Goal: Communication & Community: Participate in discussion

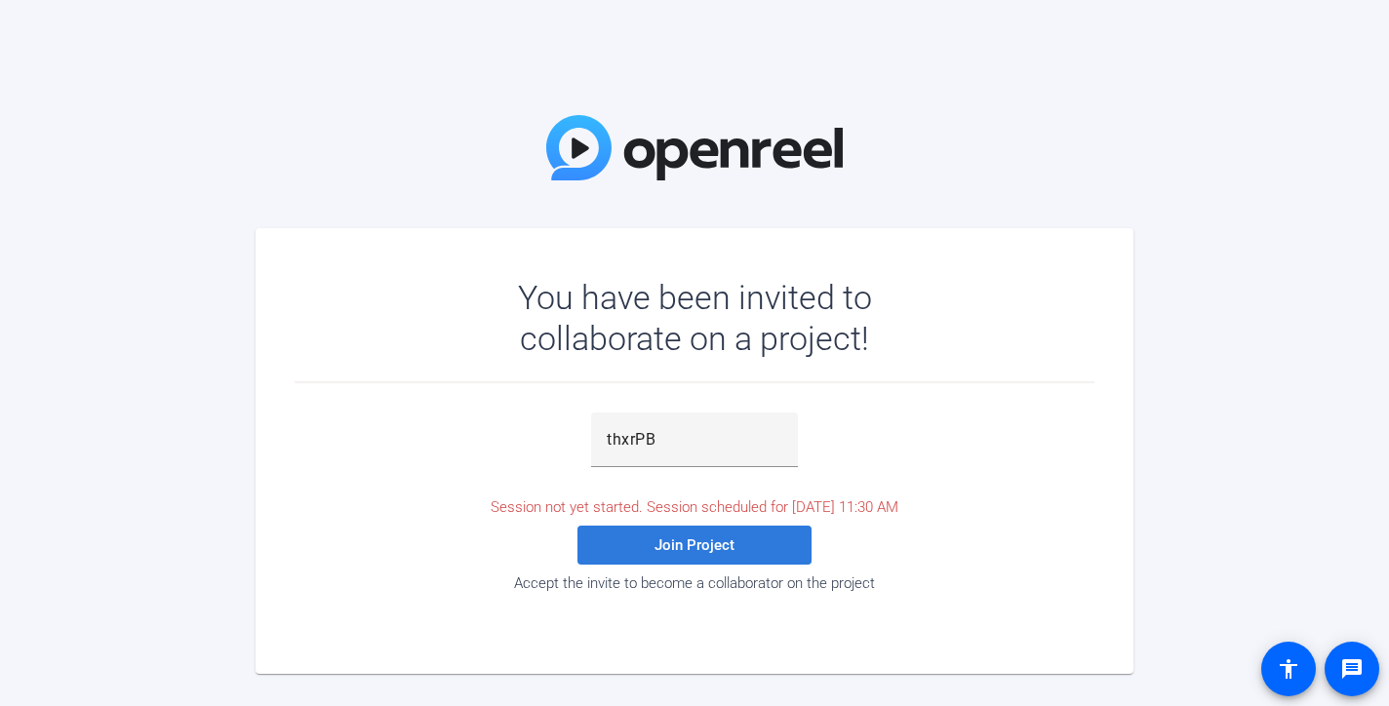
click at [687, 547] on span "Join Project" at bounding box center [695, 545] width 80 height 18
click at [730, 545] on span "Join Project" at bounding box center [695, 545] width 80 height 18
click at [704, 543] on span "Join Project" at bounding box center [695, 545] width 80 height 18
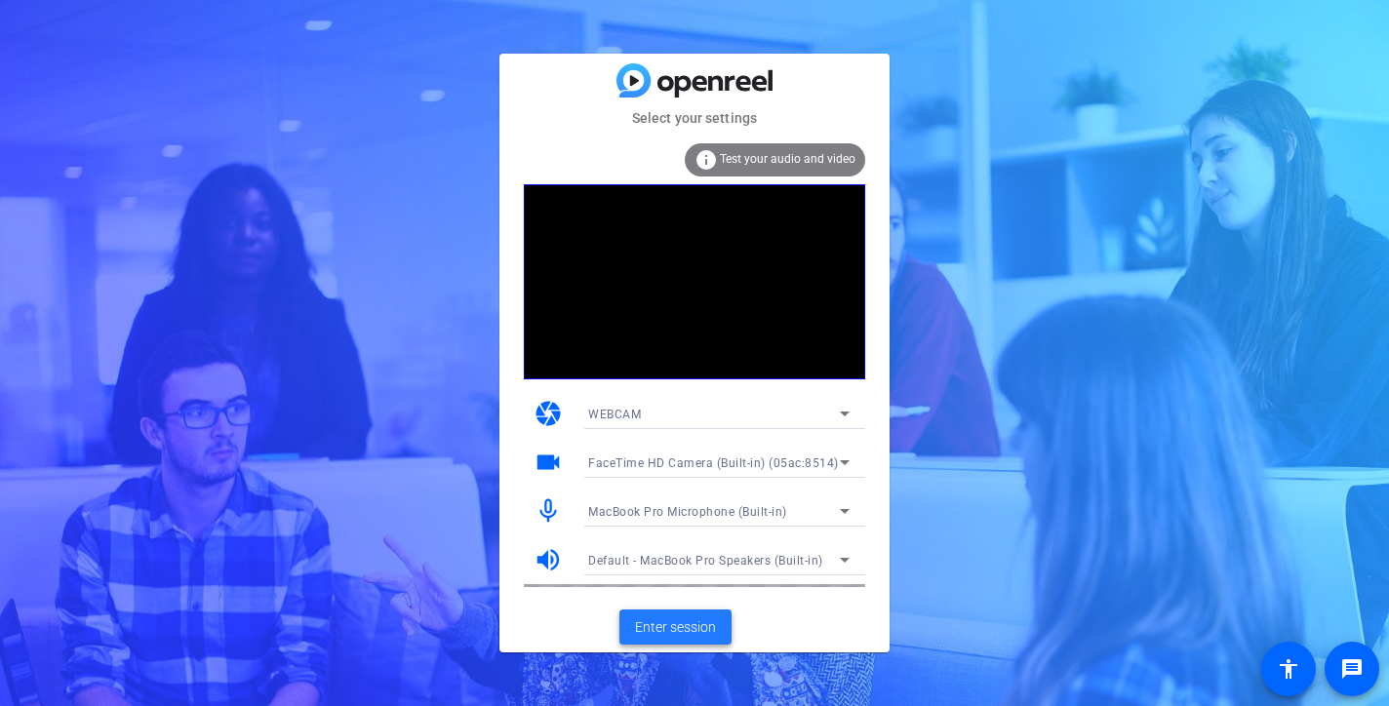
click at [695, 620] on span "Enter session" at bounding box center [675, 627] width 81 height 20
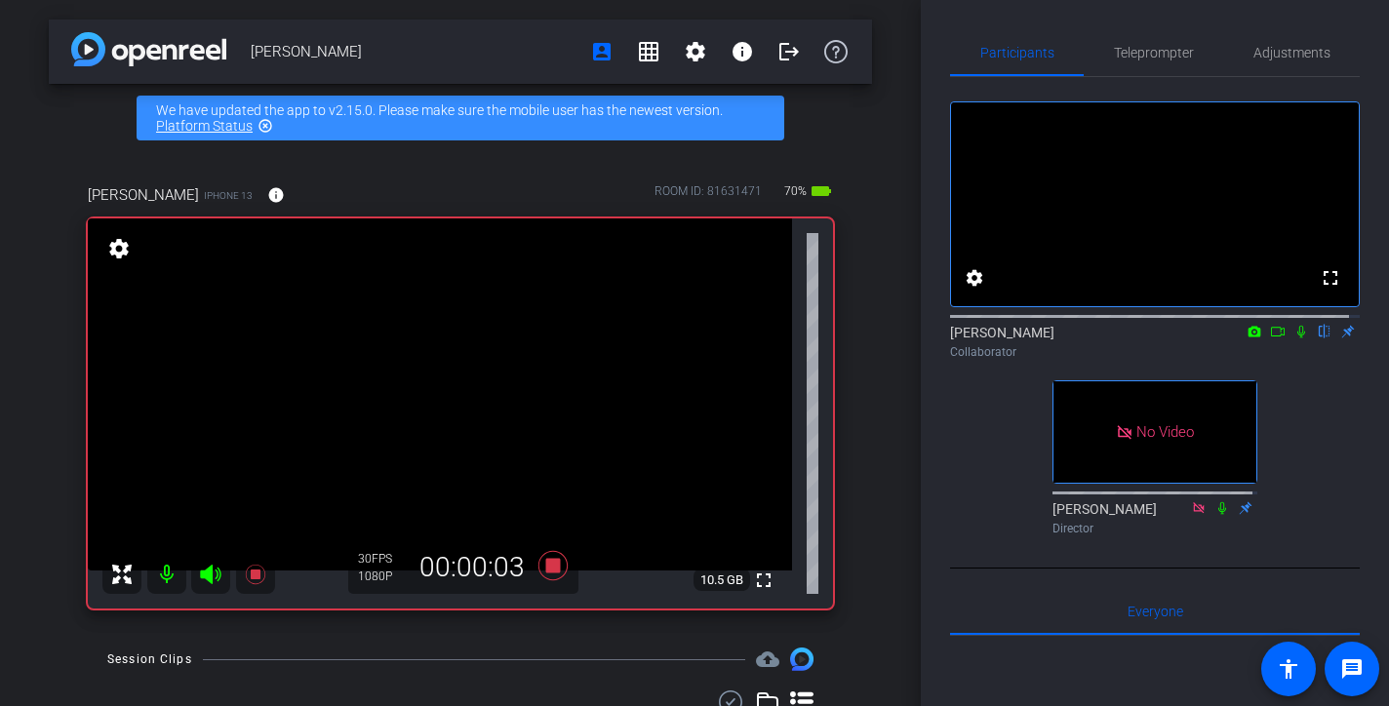
click at [1271, 338] on icon at bounding box center [1278, 332] width 16 height 14
click at [1317, 338] on icon at bounding box center [1325, 332] width 16 height 14
click at [1318, 338] on icon at bounding box center [1325, 332] width 16 height 14
click at [1321, 338] on icon at bounding box center [1325, 332] width 8 height 13
click at [1317, 338] on icon at bounding box center [1325, 332] width 16 height 14
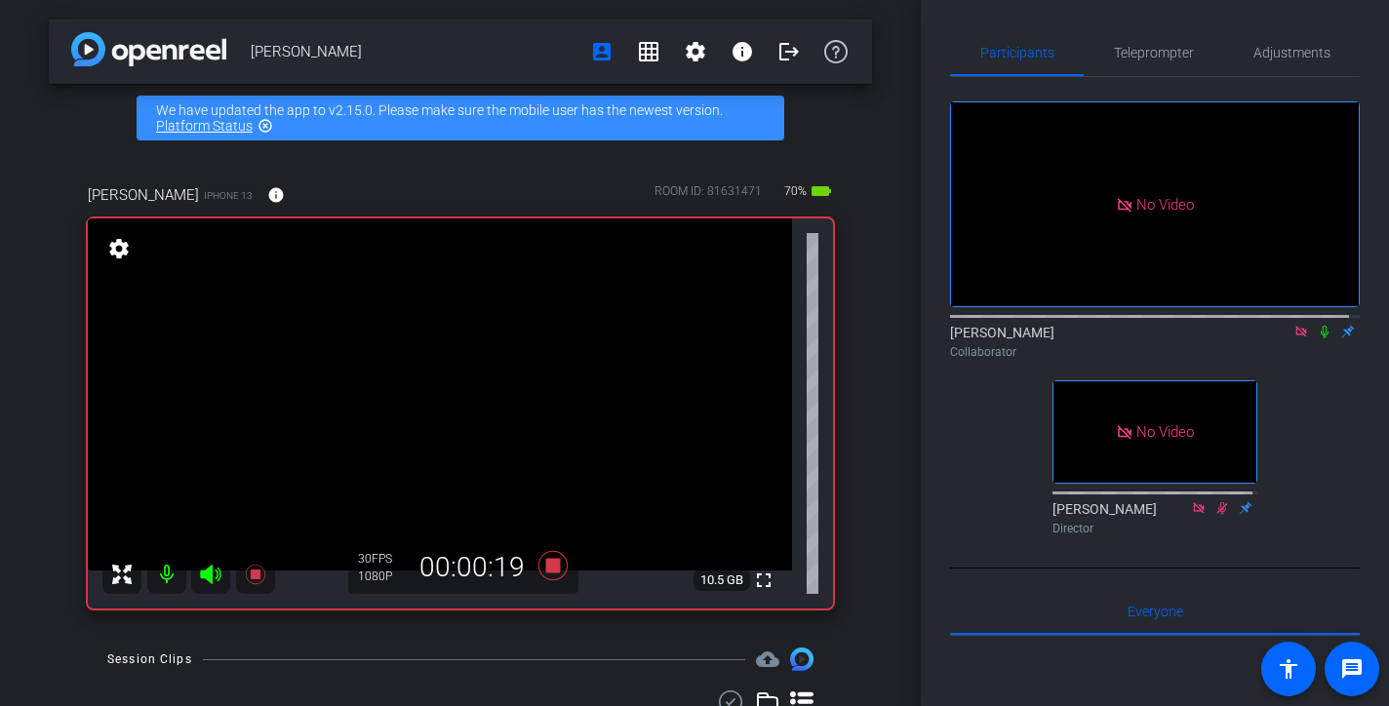
click at [1321, 338] on icon at bounding box center [1325, 332] width 8 height 13
click at [1317, 338] on icon at bounding box center [1325, 332] width 16 height 14
click at [1321, 338] on icon at bounding box center [1325, 332] width 8 height 13
click at [1317, 338] on icon at bounding box center [1325, 332] width 16 height 14
click at [1296, 338] on icon at bounding box center [1301, 332] width 16 height 14
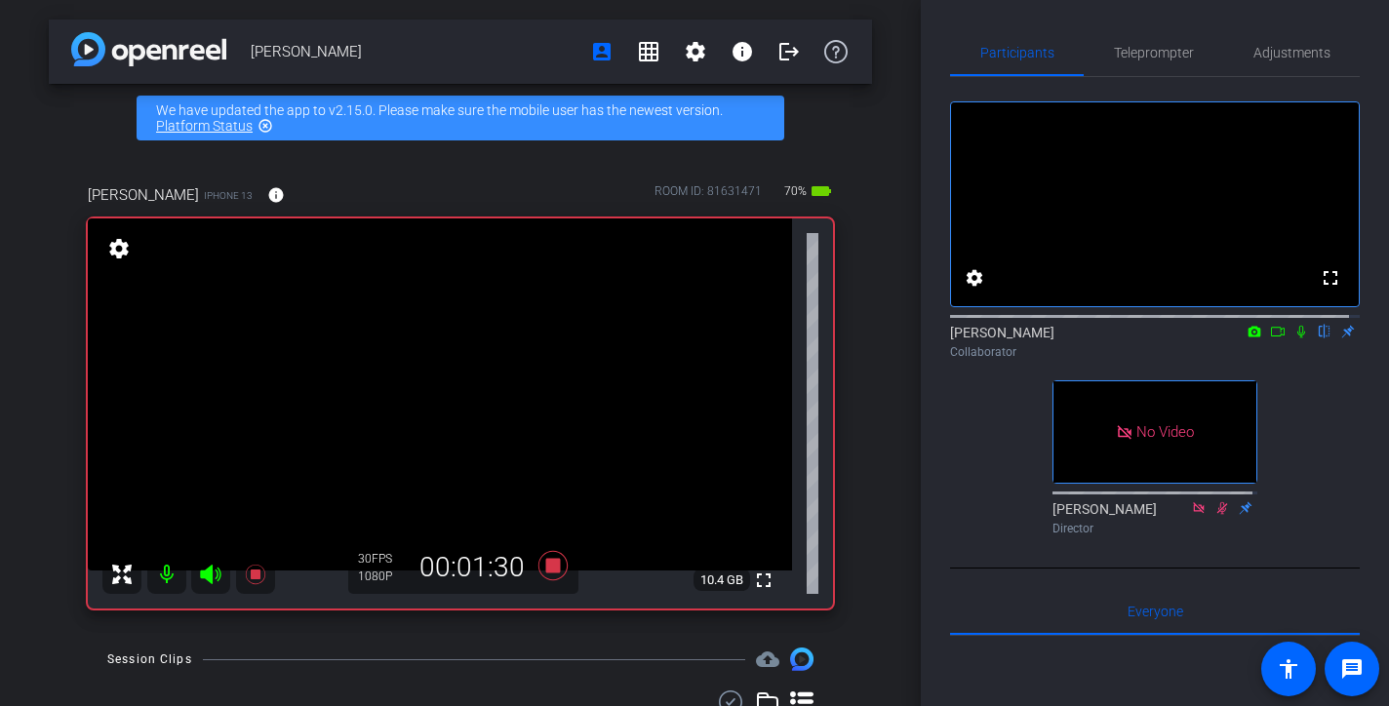
click at [1297, 338] on icon at bounding box center [1301, 332] width 8 height 13
click at [1293, 338] on icon at bounding box center [1301, 332] width 16 height 14
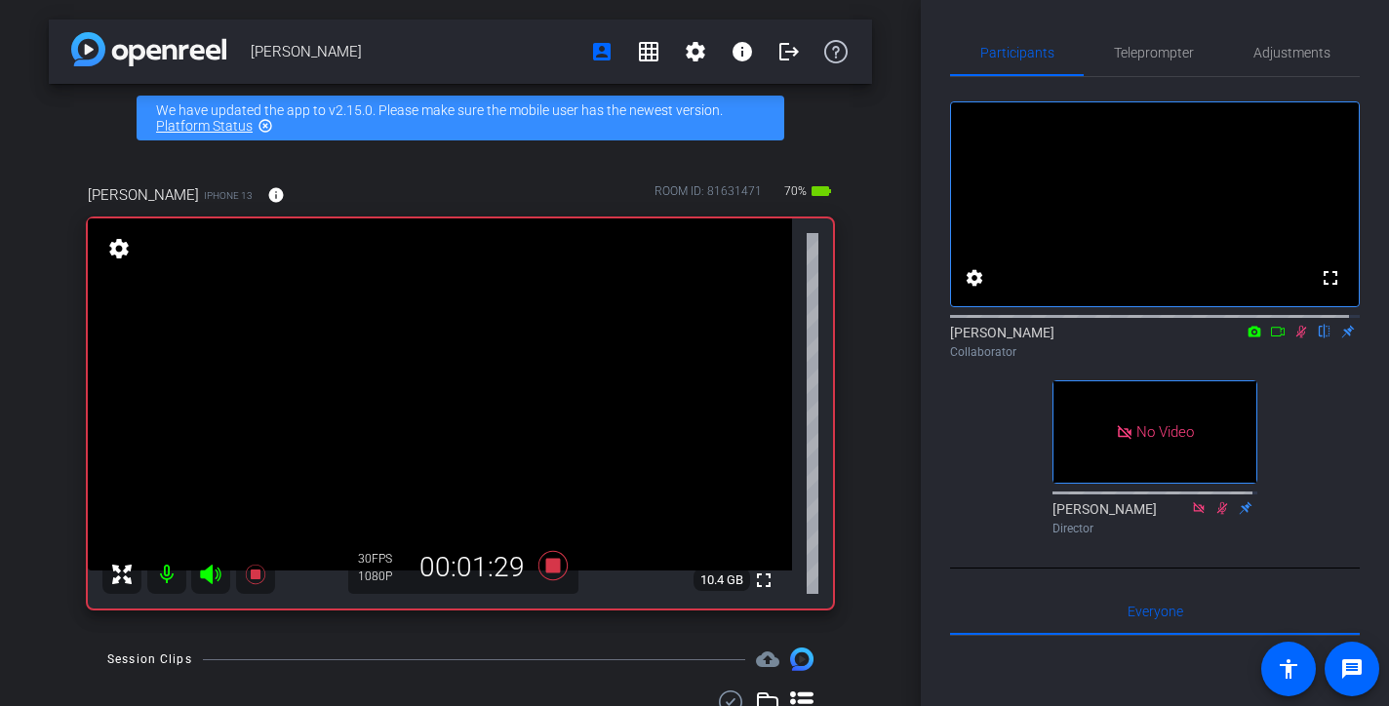
click at [1293, 338] on icon at bounding box center [1301, 332] width 16 height 14
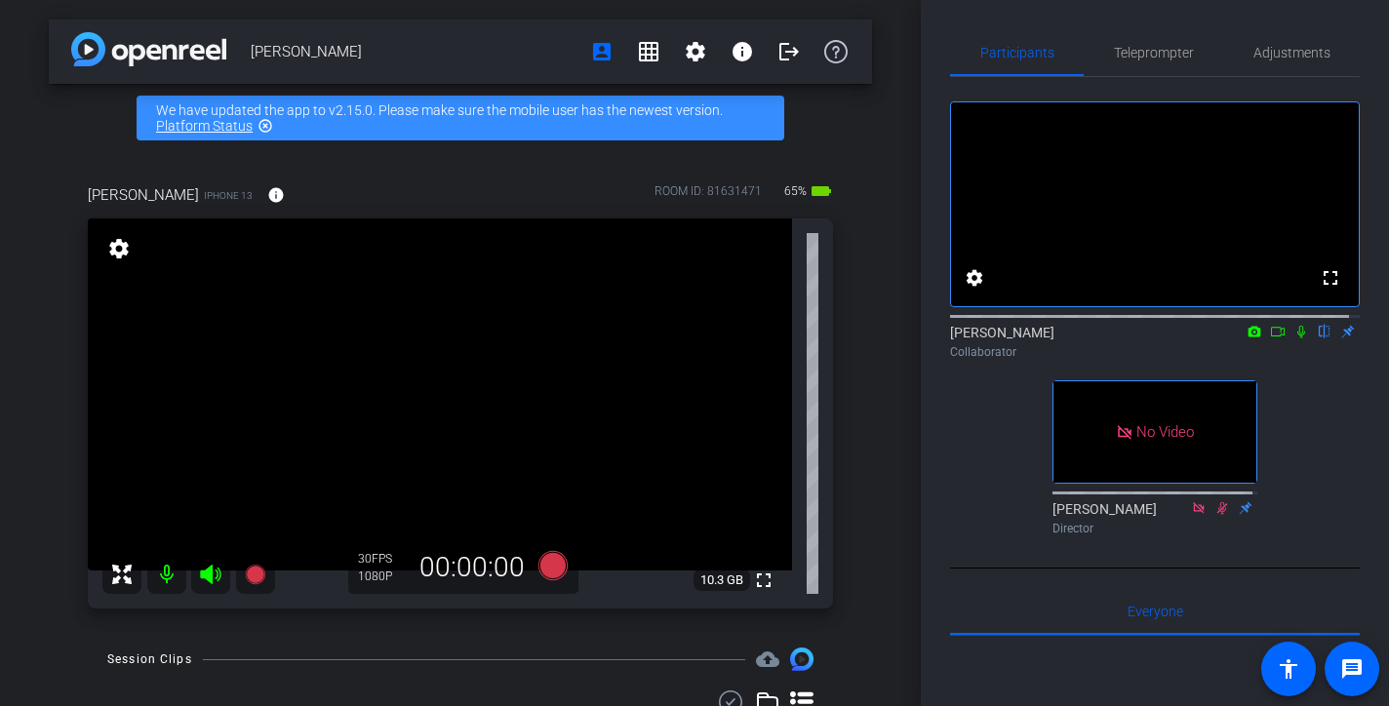
click at [1274, 338] on icon at bounding box center [1278, 332] width 16 height 14
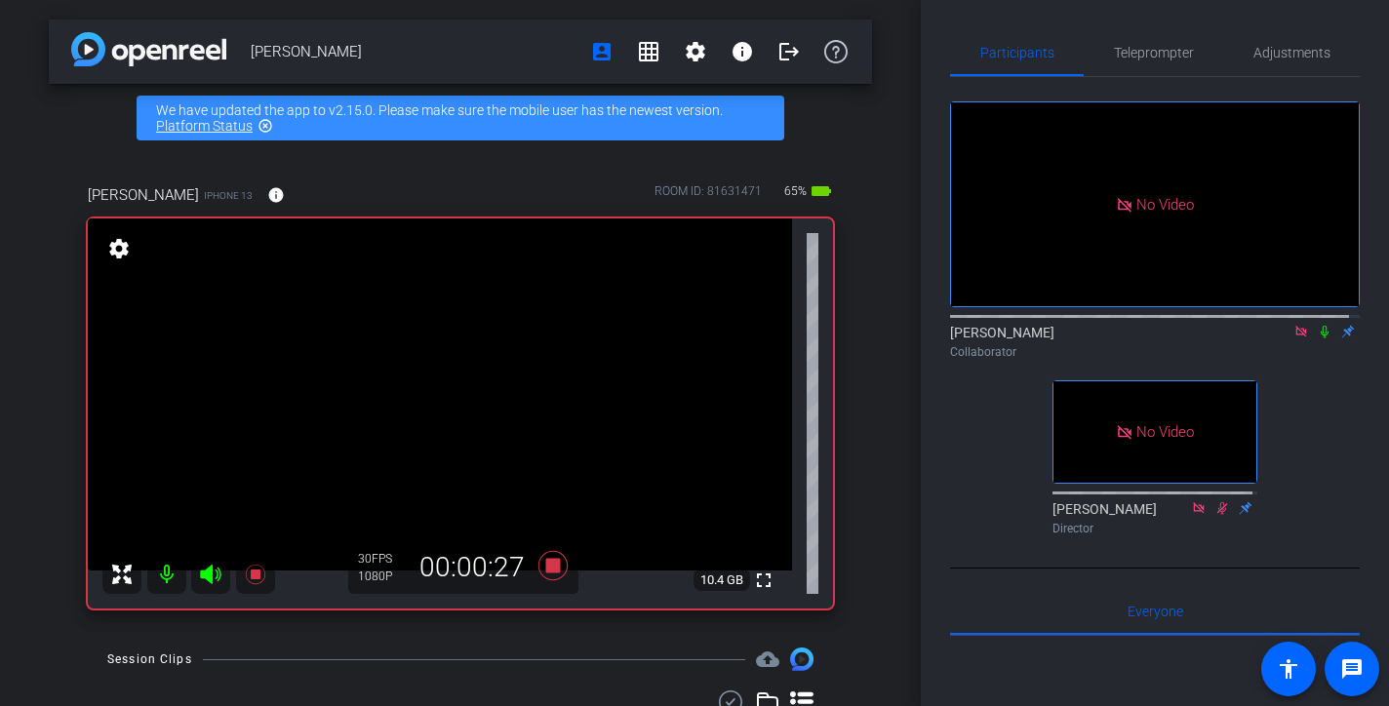
click at [1321, 338] on icon at bounding box center [1325, 332] width 8 height 13
click at [1317, 338] on icon at bounding box center [1325, 332] width 16 height 14
click at [1321, 338] on icon at bounding box center [1325, 332] width 8 height 13
click at [1320, 338] on icon at bounding box center [1325, 332] width 11 height 13
click at [1321, 338] on icon at bounding box center [1325, 332] width 8 height 13
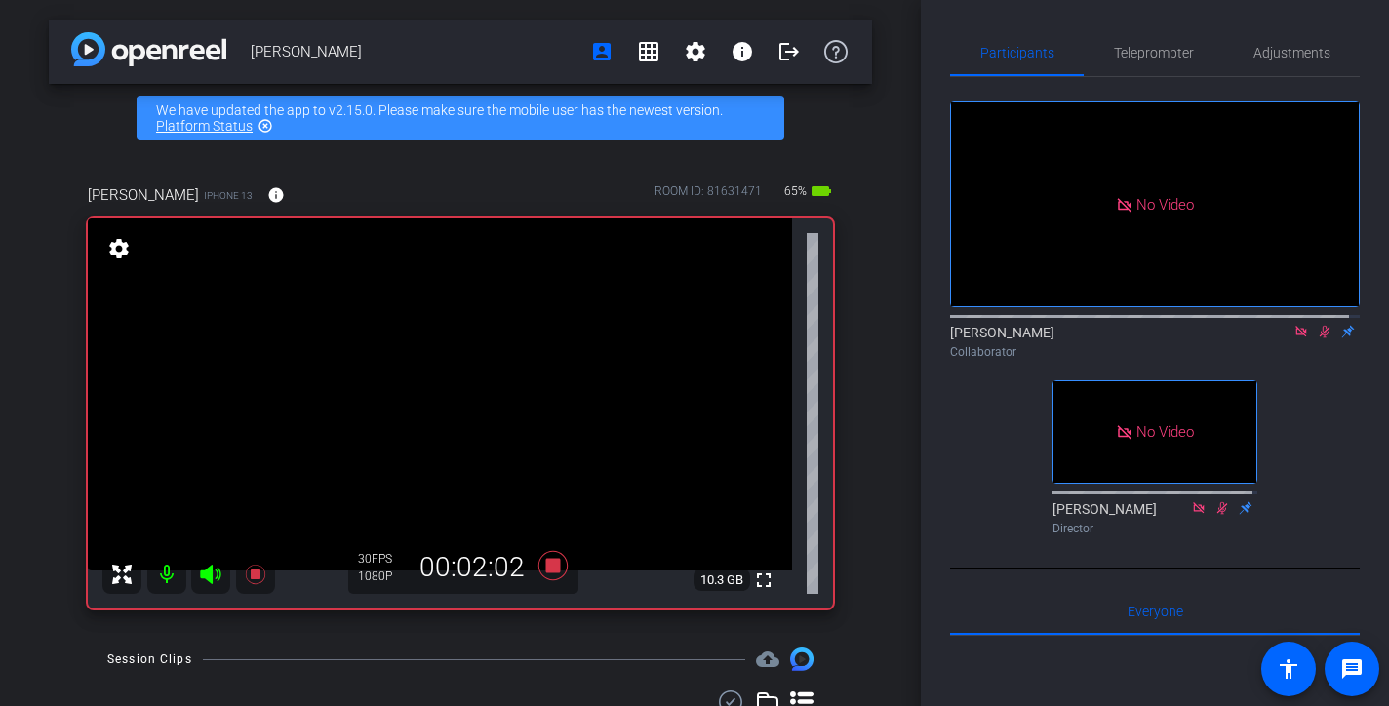
click at [1320, 338] on icon at bounding box center [1325, 332] width 11 height 13
click at [1321, 338] on icon at bounding box center [1325, 332] width 8 height 13
click at [1317, 338] on icon at bounding box center [1325, 332] width 16 height 14
click at [1321, 338] on icon at bounding box center [1325, 332] width 8 height 13
click at [1320, 338] on icon at bounding box center [1325, 332] width 11 height 13
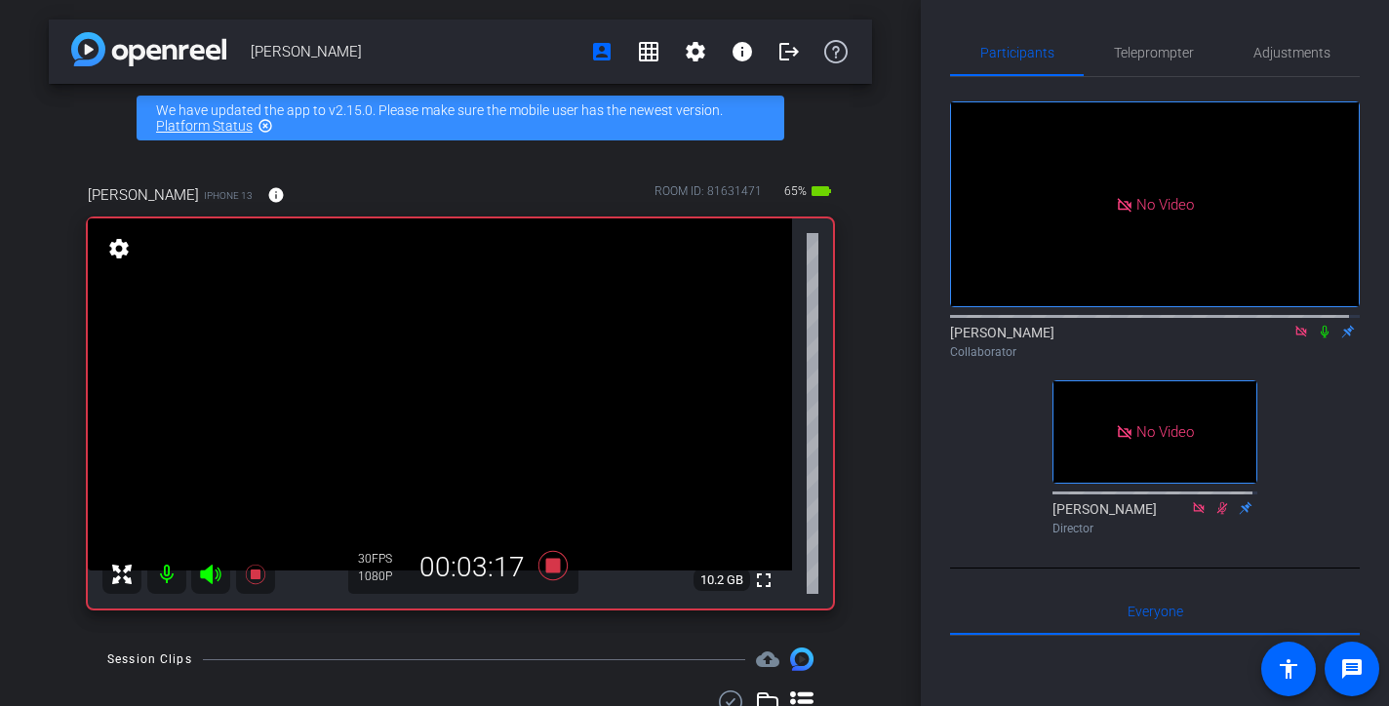
click at [1321, 338] on icon at bounding box center [1325, 332] width 8 height 13
click at [1320, 338] on icon at bounding box center [1325, 332] width 11 height 13
click at [1321, 338] on icon at bounding box center [1325, 332] width 8 height 13
click at [1320, 338] on icon at bounding box center [1325, 332] width 11 height 13
click at [1321, 338] on icon at bounding box center [1325, 332] width 8 height 13
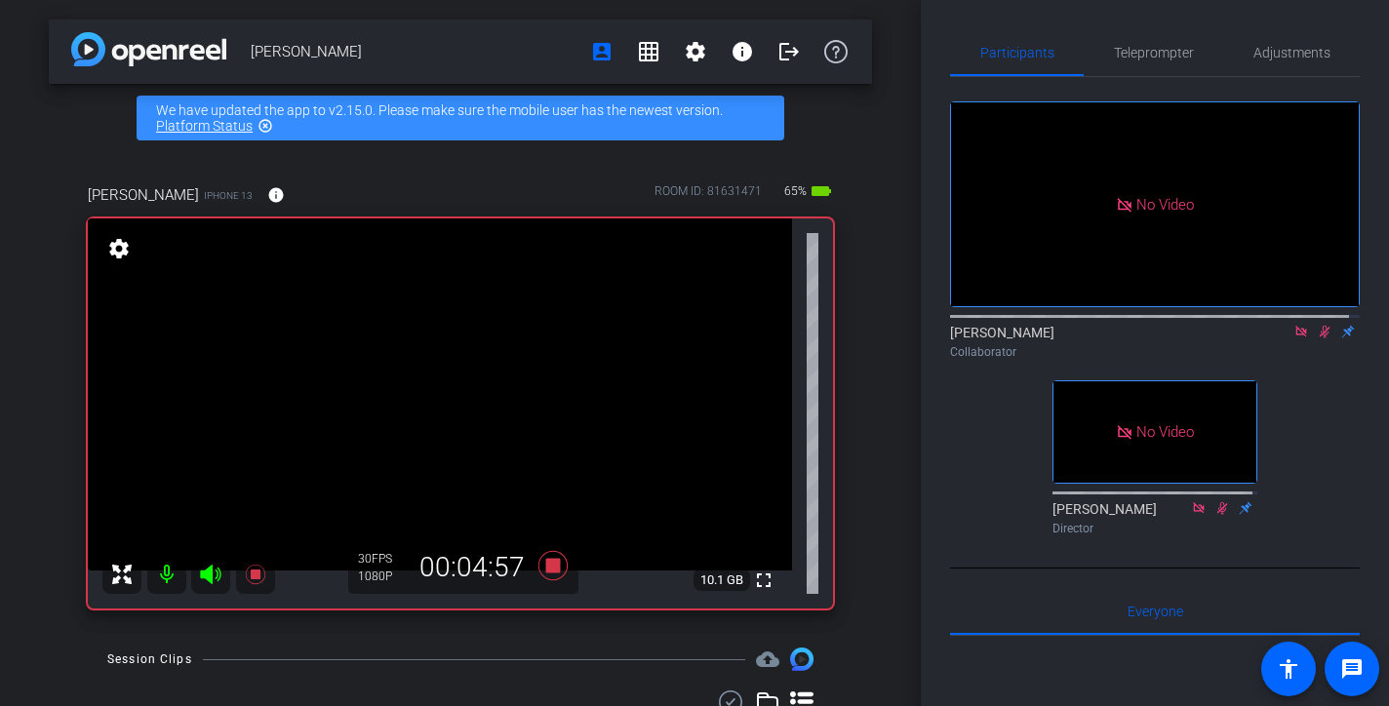
click at [1320, 338] on icon at bounding box center [1325, 332] width 11 height 13
click at [1321, 338] on icon at bounding box center [1325, 332] width 8 height 13
click at [1320, 338] on icon at bounding box center [1325, 332] width 11 height 13
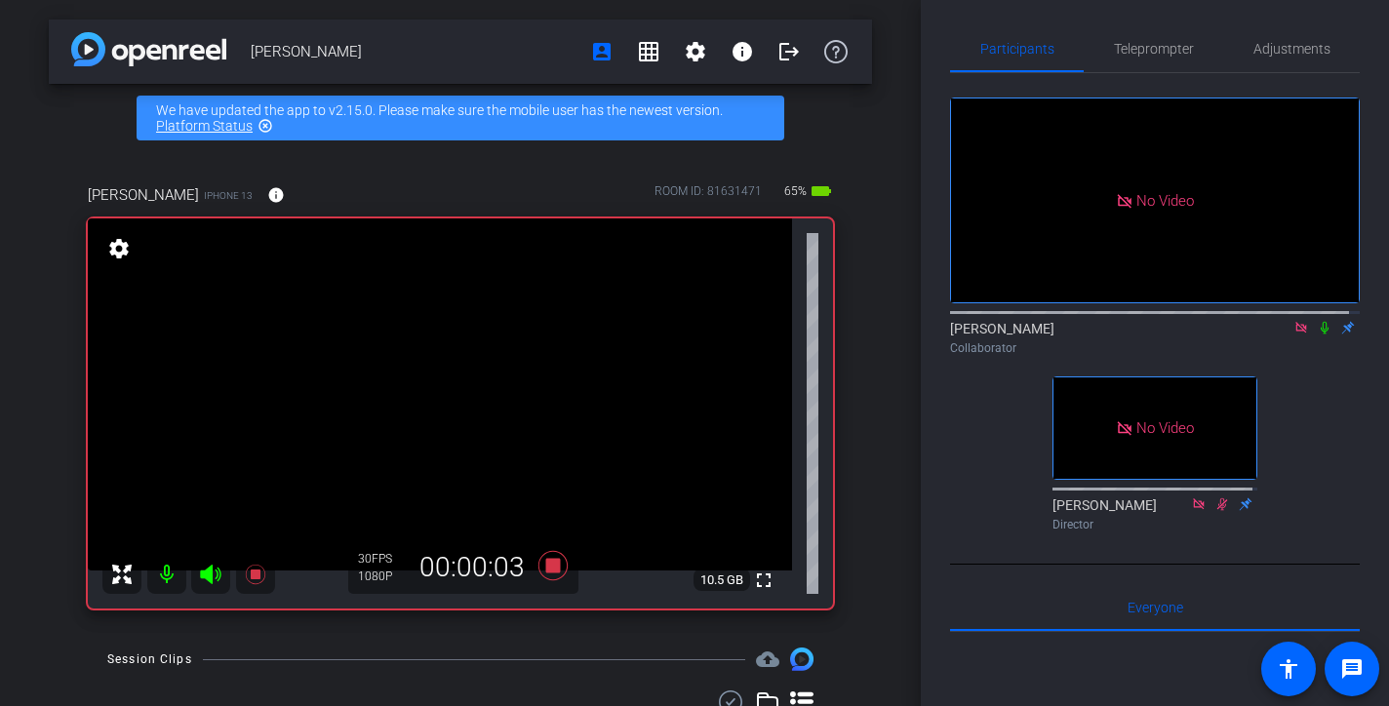
click at [1321, 335] on icon at bounding box center [1325, 328] width 8 height 13
click at [1320, 335] on icon at bounding box center [1325, 328] width 11 height 13
click at [1318, 335] on icon at bounding box center [1325, 328] width 16 height 14
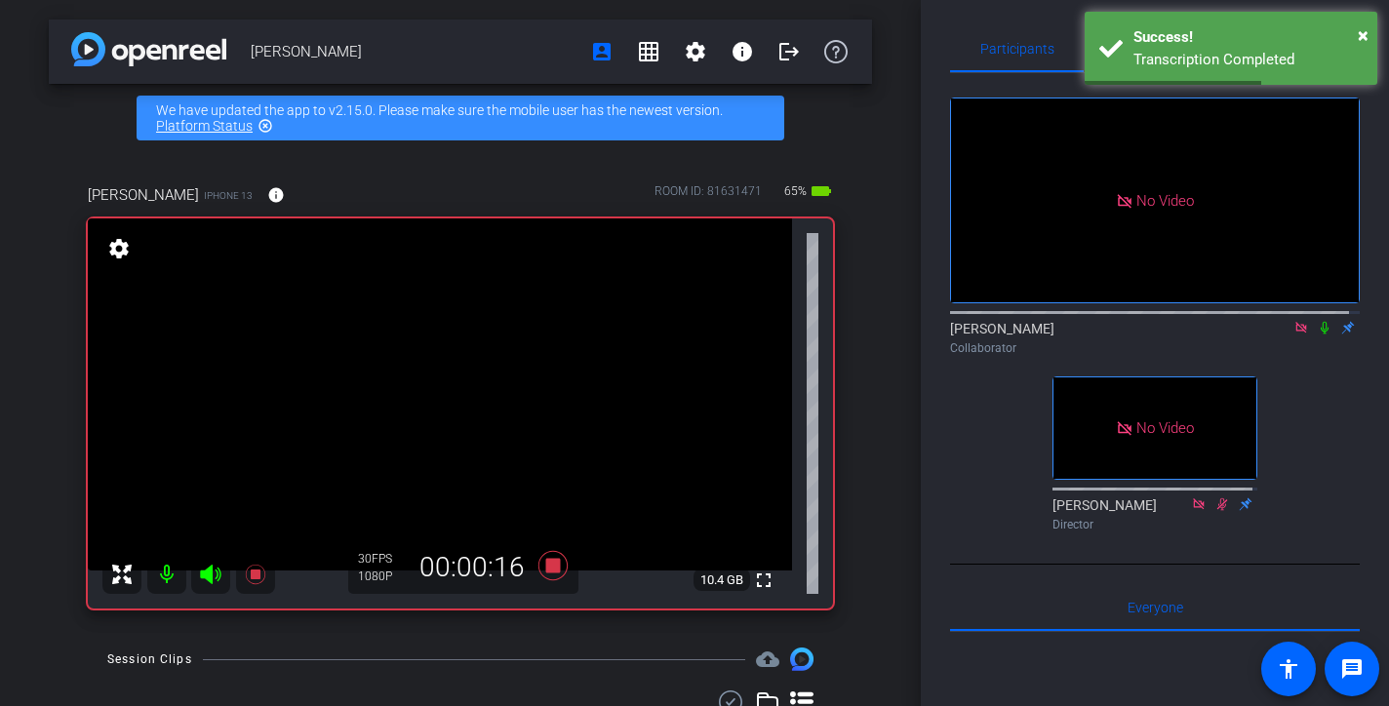
click at [1318, 335] on icon at bounding box center [1325, 328] width 16 height 14
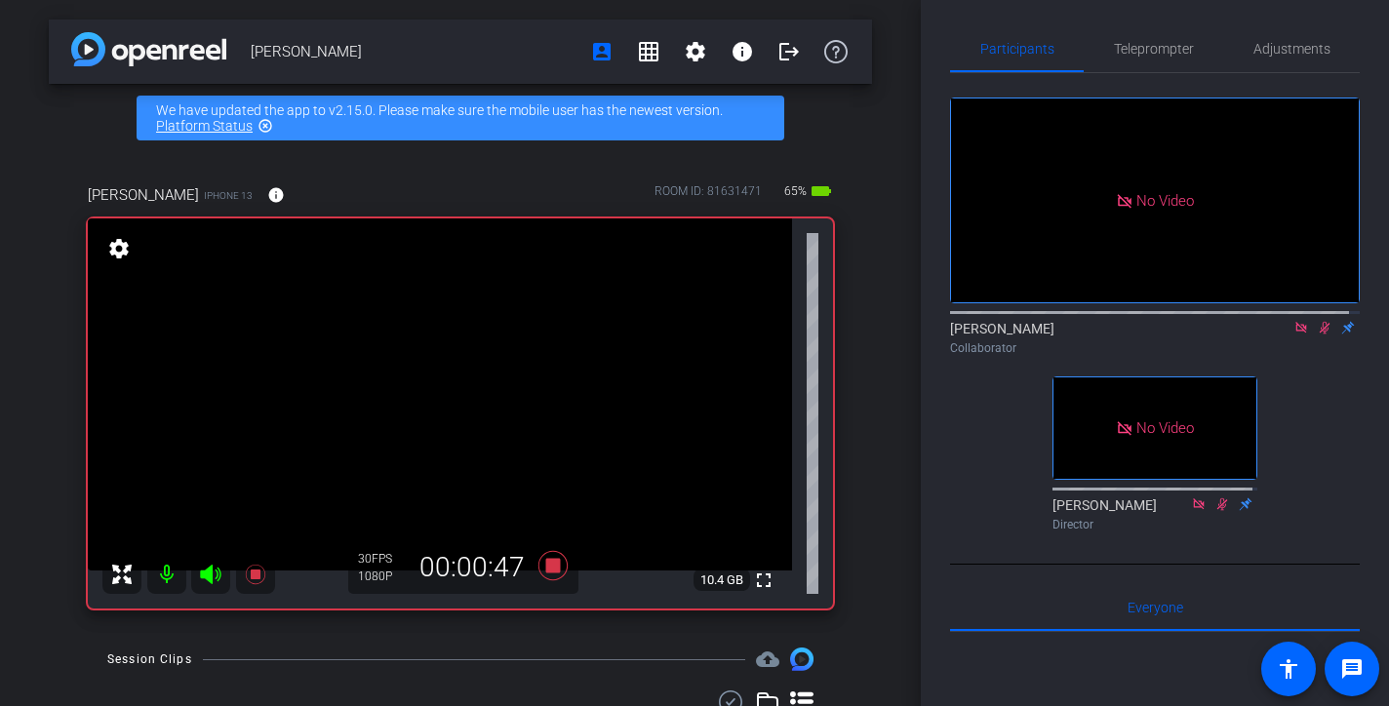
click at [1318, 335] on icon at bounding box center [1325, 328] width 16 height 14
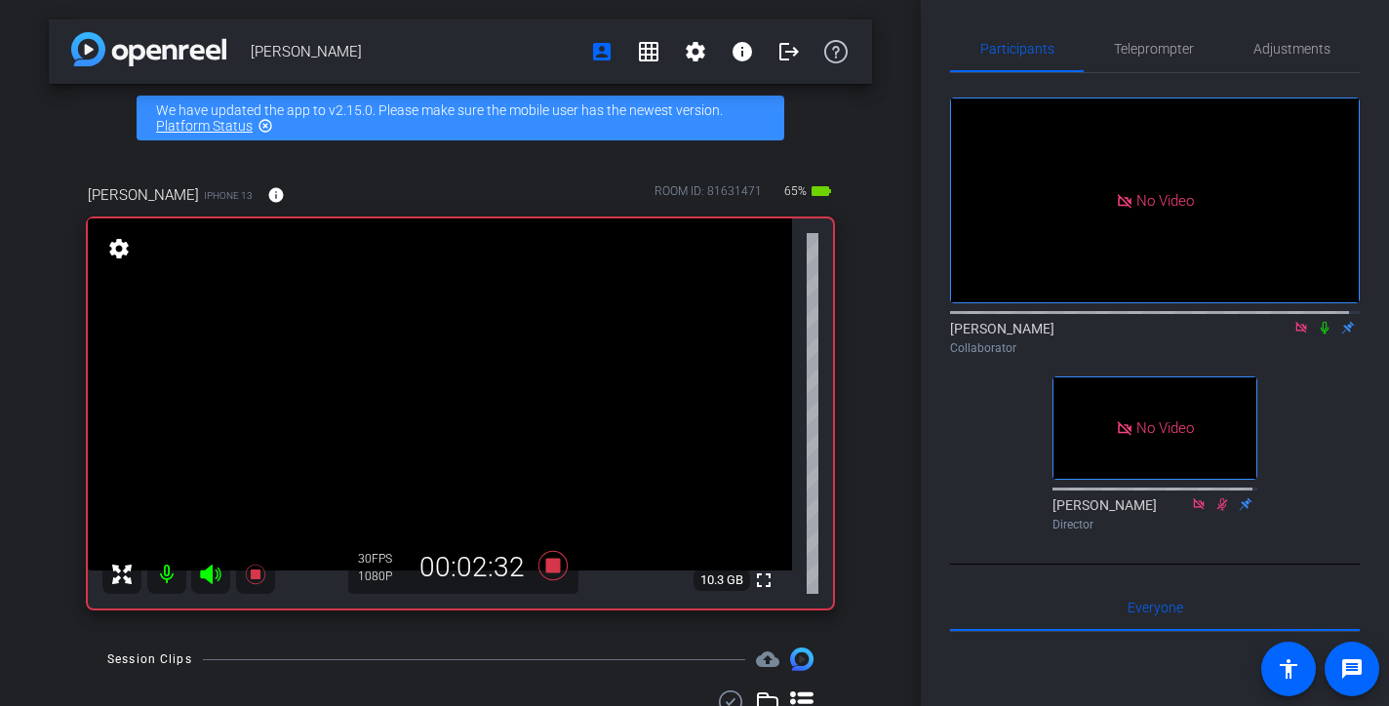
click at [1318, 335] on icon at bounding box center [1325, 328] width 16 height 14
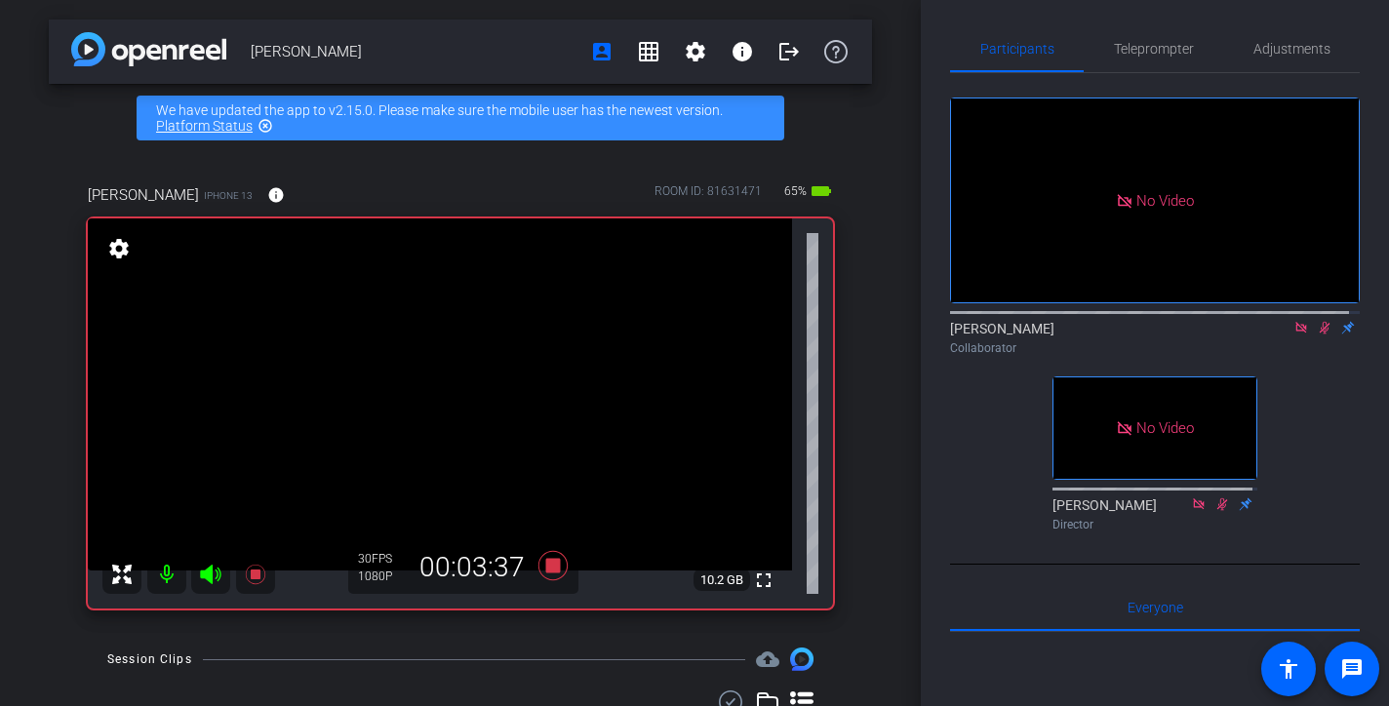
click at [1318, 335] on icon at bounding box center [1325, 328] width 16 height 14
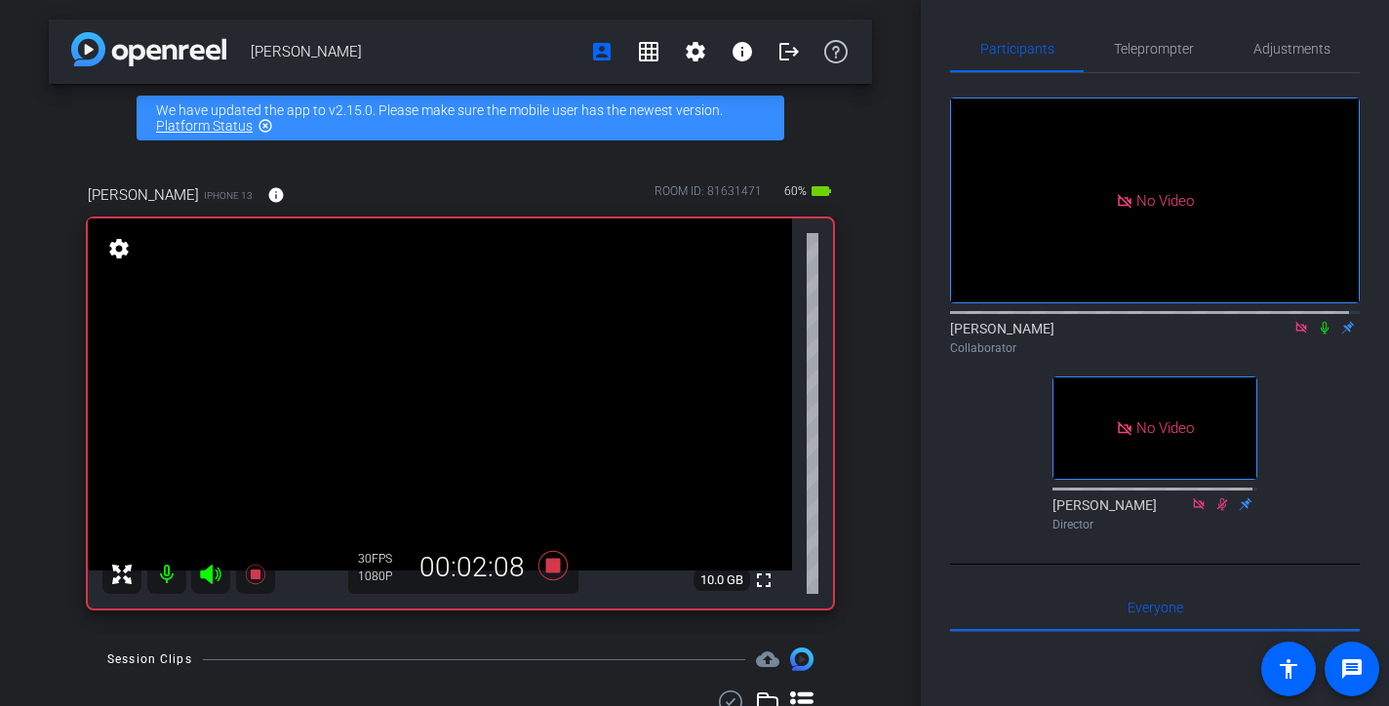
click at [1318, 335] on icon at bounding box center [1325, 328] width 16 height 14
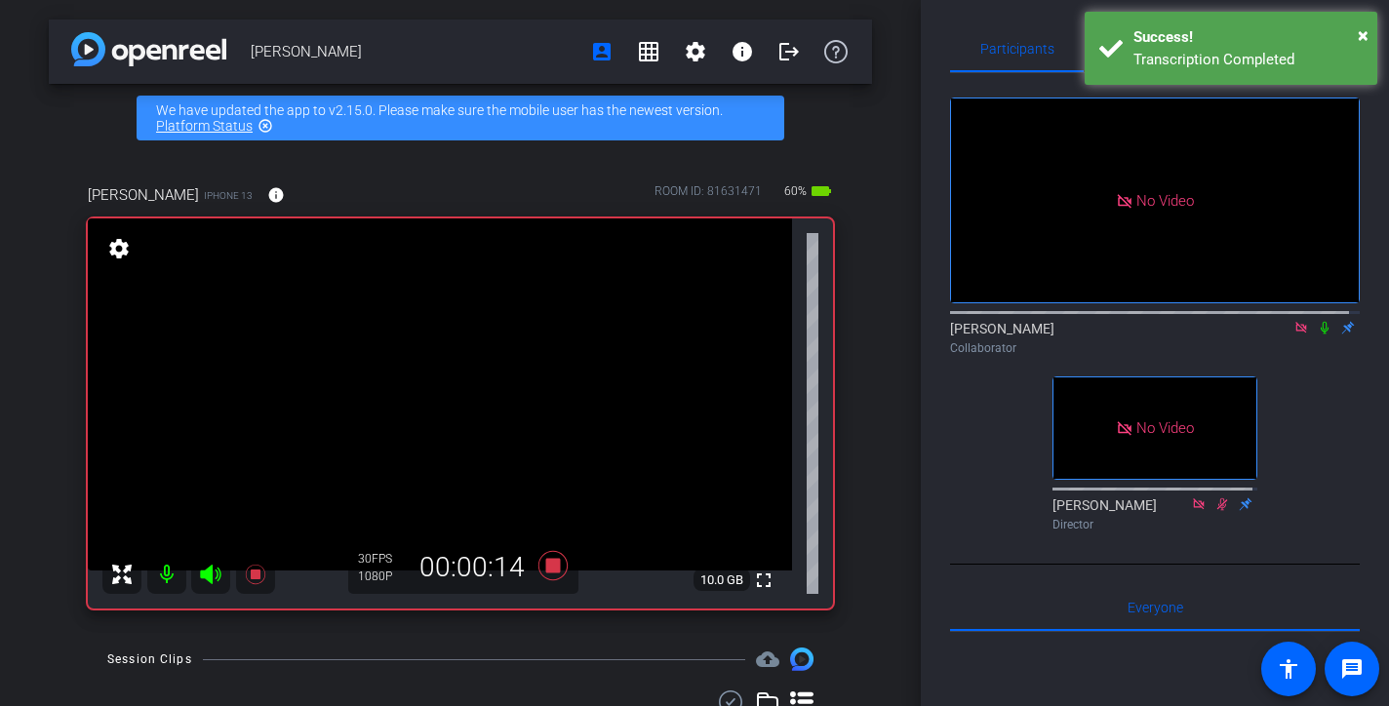
click at [1318, 335] on icon at bounding box center [1325, 328] width 16 height 14
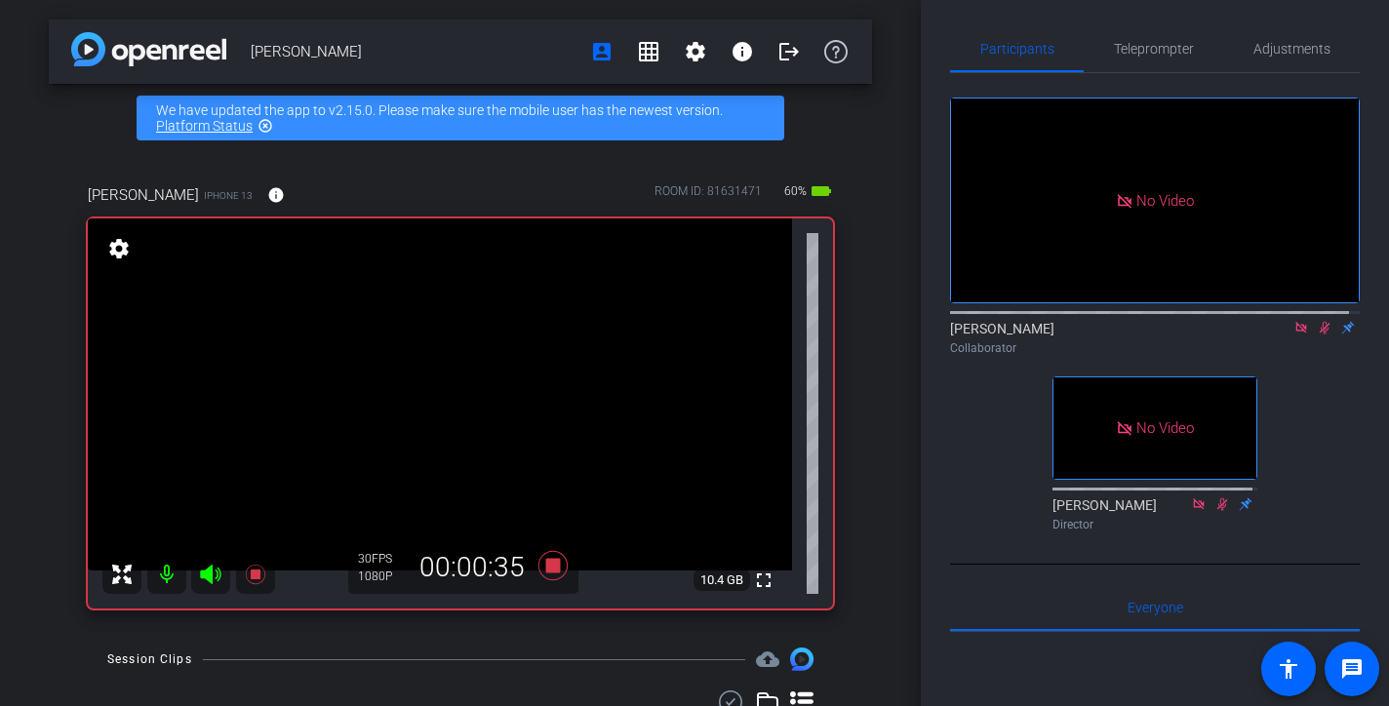
click at [1318, 335] on icon at bounding box center [1325, 328] width 16 height 14
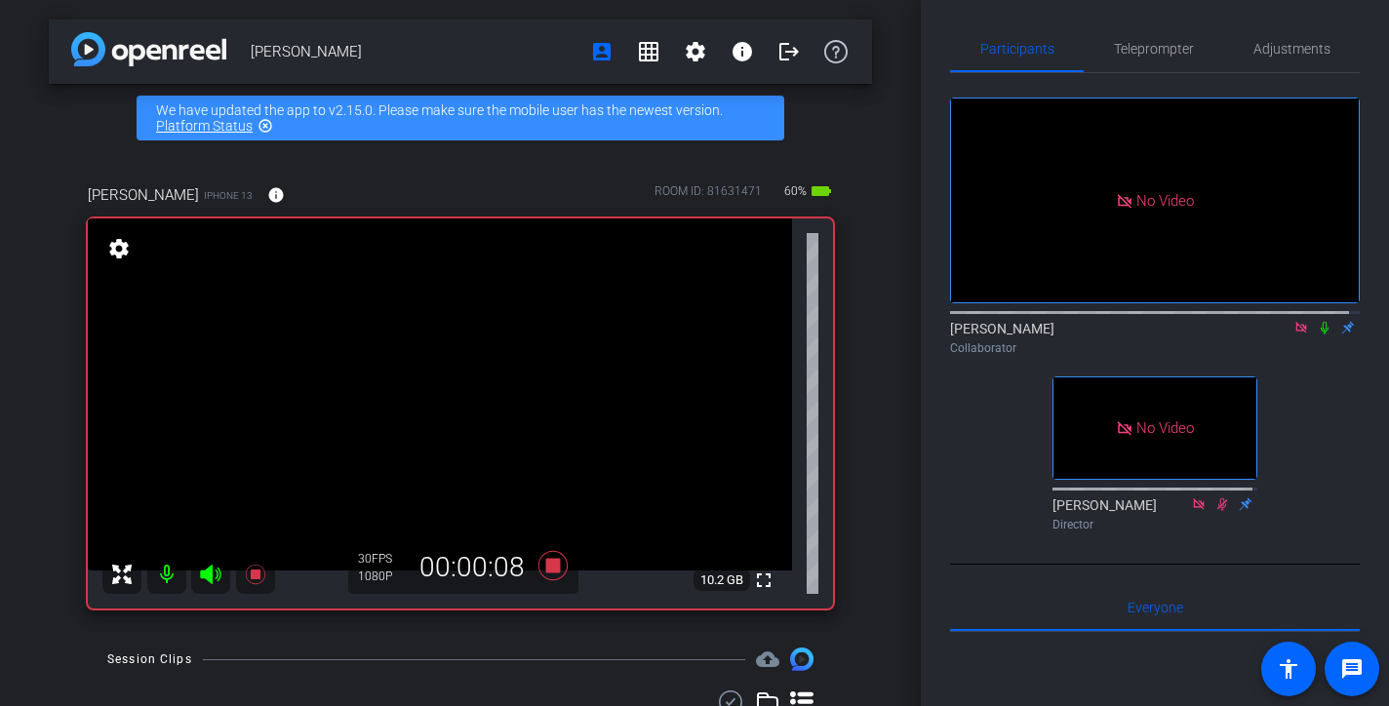
click at [1318, 335] on icon at bounding box center [1325, 328] width 16 height 14
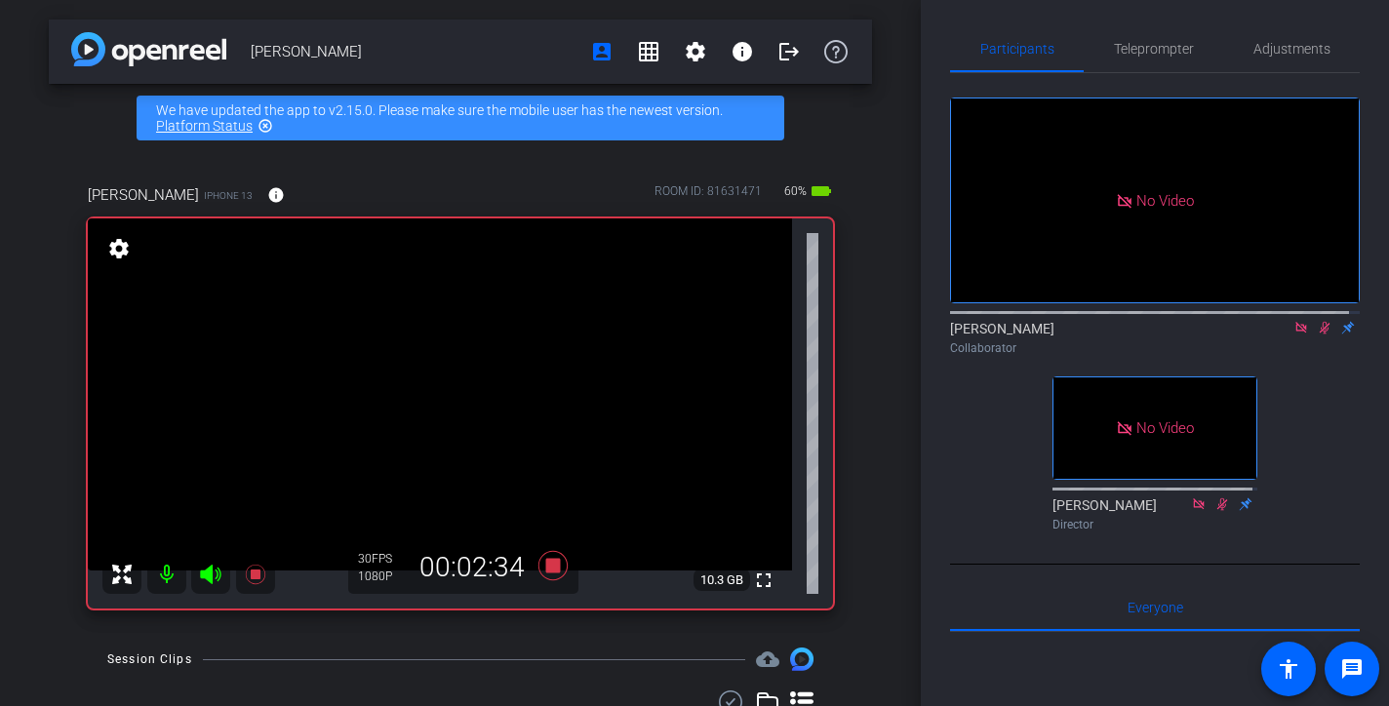
click at [1318, 335] on icon at bounding box center [1325, 328] width 16 height 14
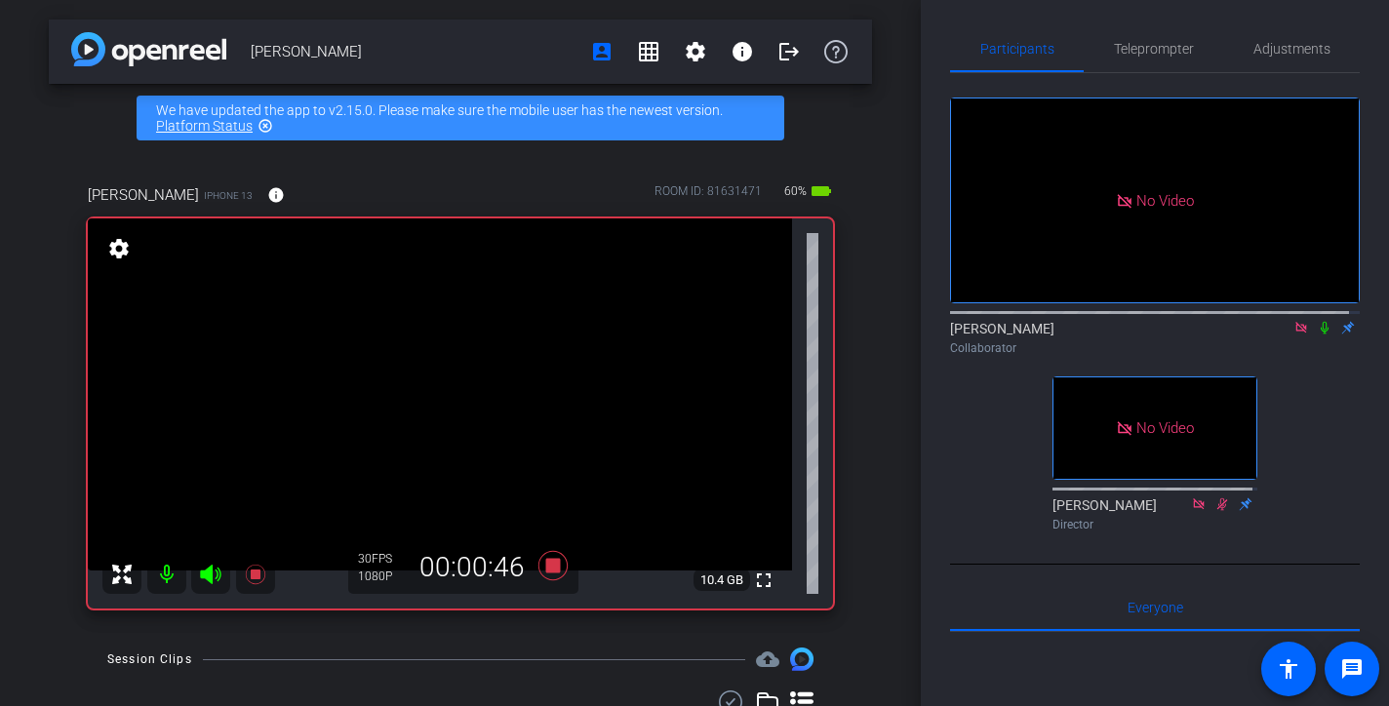
click at [1318, 335] on icon at bounding box center [1325, 328] width 16 height 14
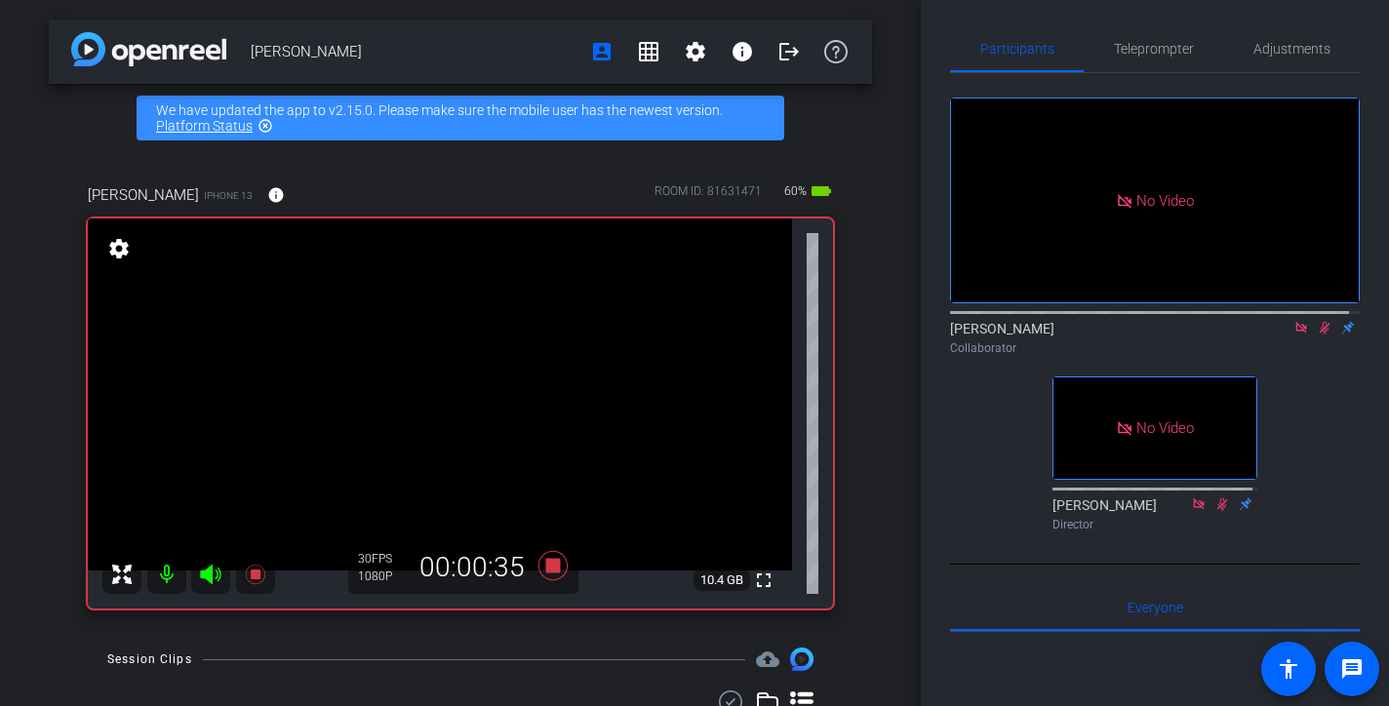
click at [1318, 335] on icon at bounding box center [1325, 328] width 16 height 14
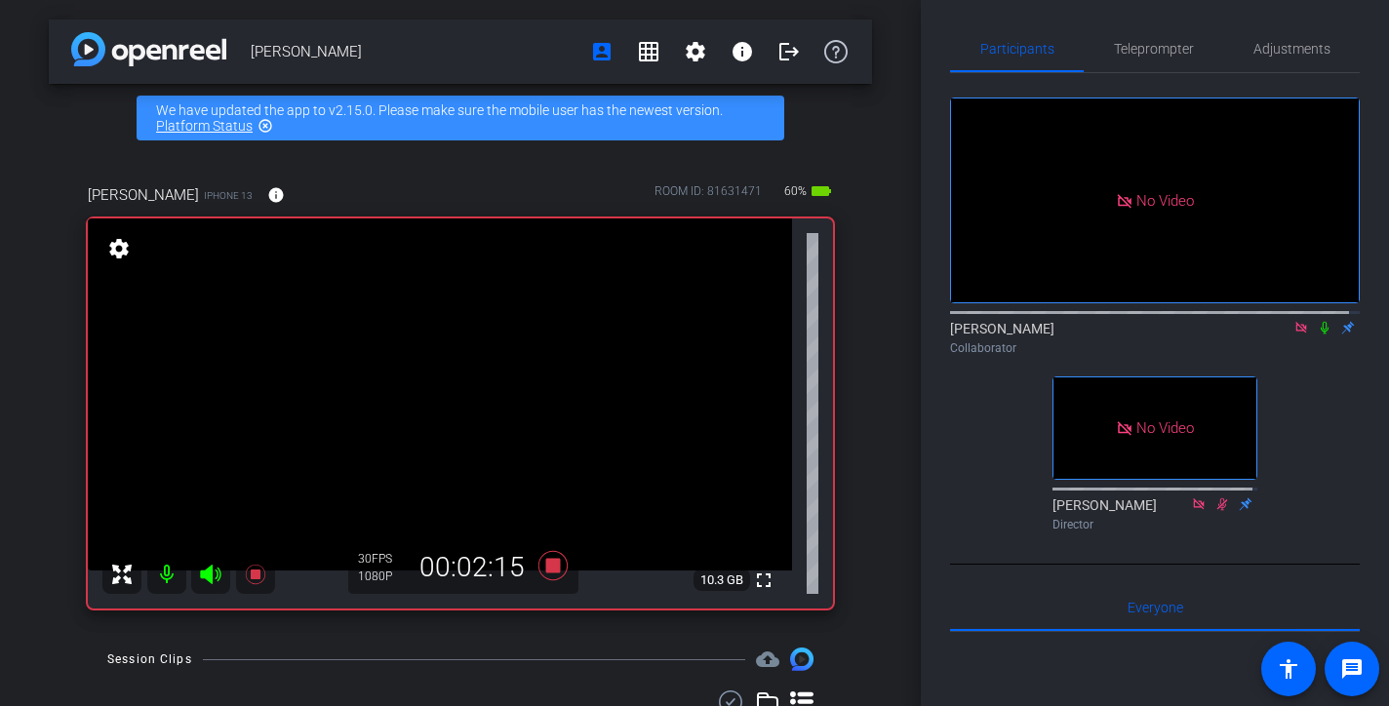
click at [1318, 335] on icon at bounding box center [1325, 328] width 16 height 14
click at [882, 556] on div "[PERSON_NAME] account_box grid_on settings info logout We have updated the app …" at bounding box center [460, 353] width 921 height 706
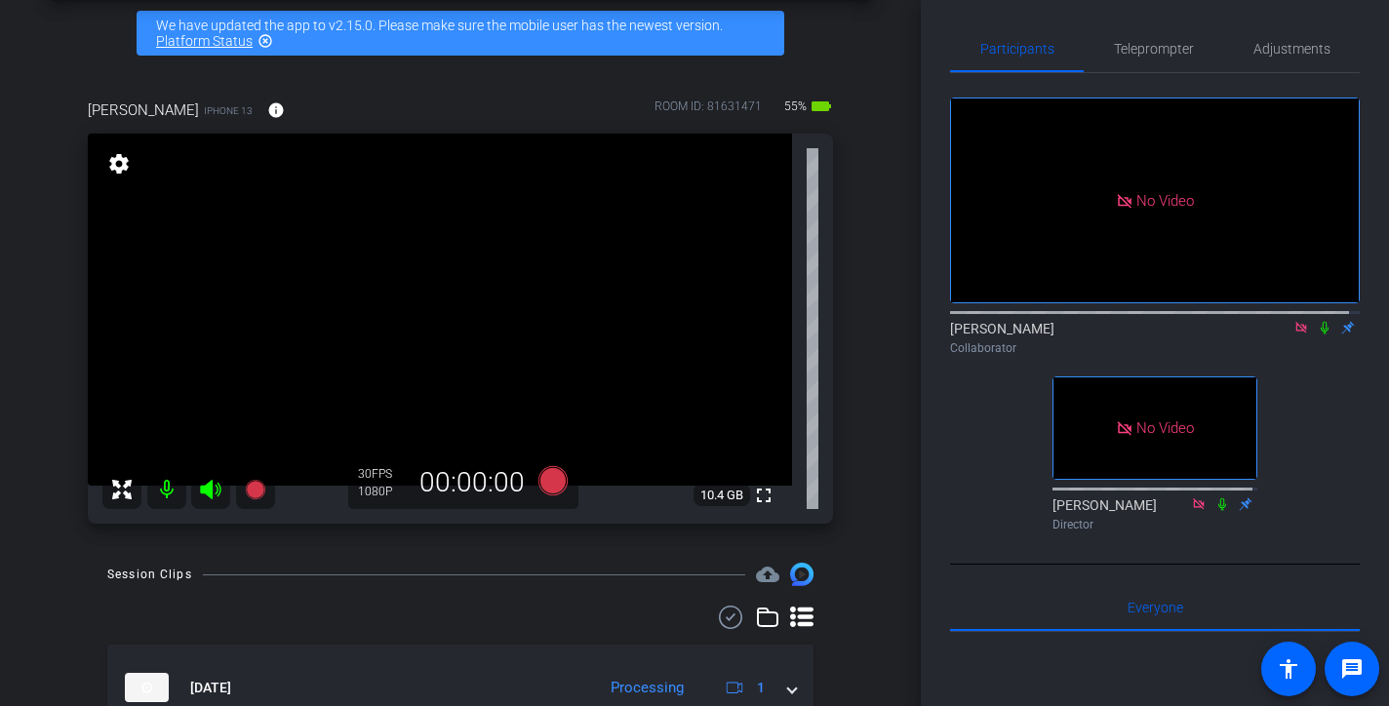
scroll to position [78, 0]
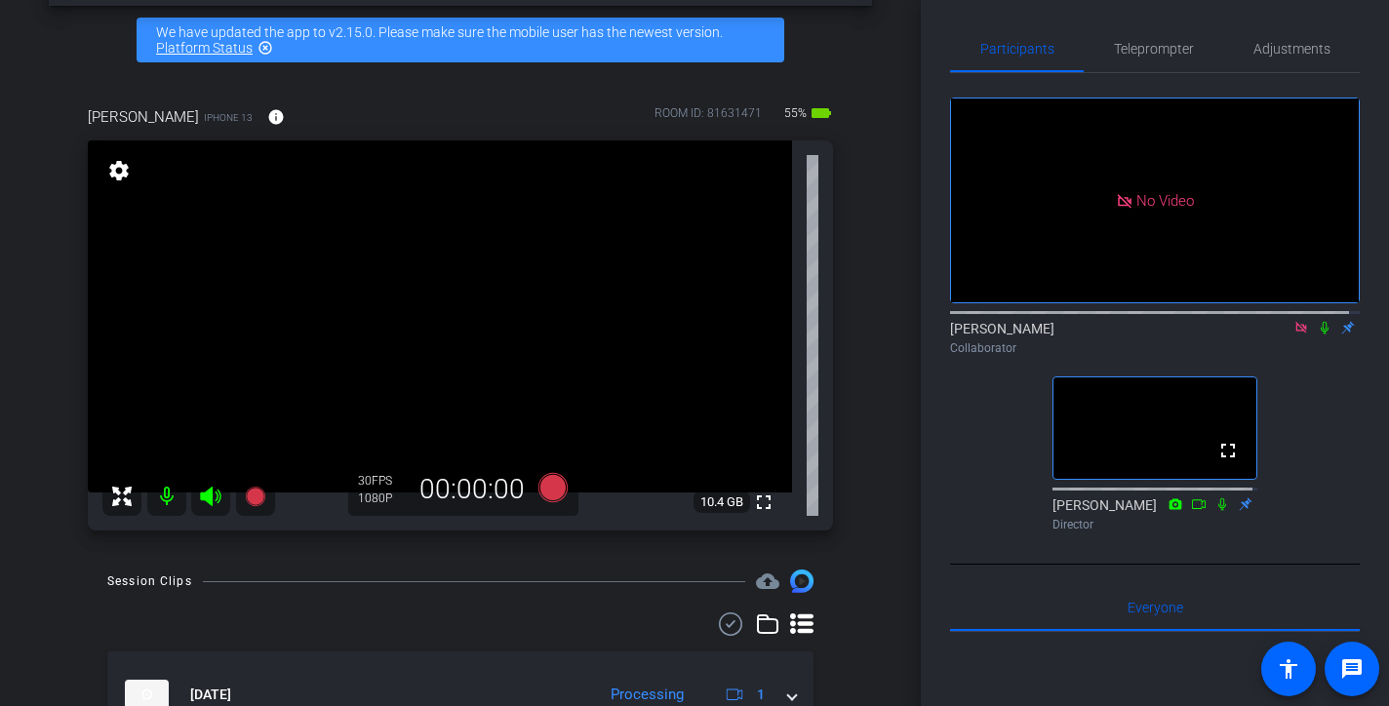
click at [1293, 337] on mat-icon at bounding box center [1301, 328] width 23 height 18
